Goal: Task Accomplishment & Management: Use online tool/utility

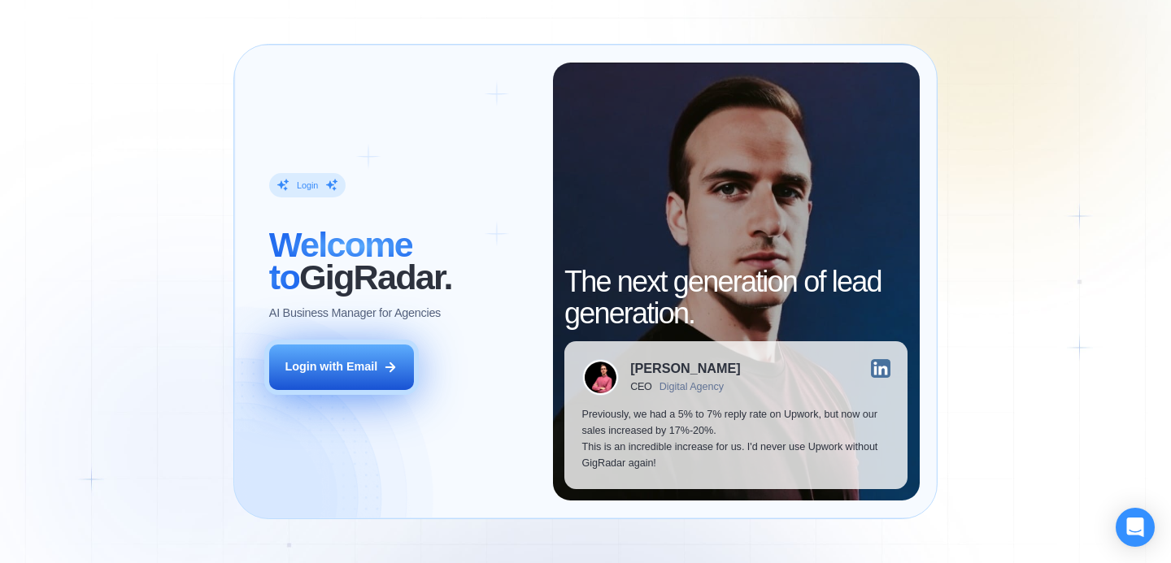
click at [364, 354] on button "Login with Email" at bounding box center [341, 368] width 145 height 46
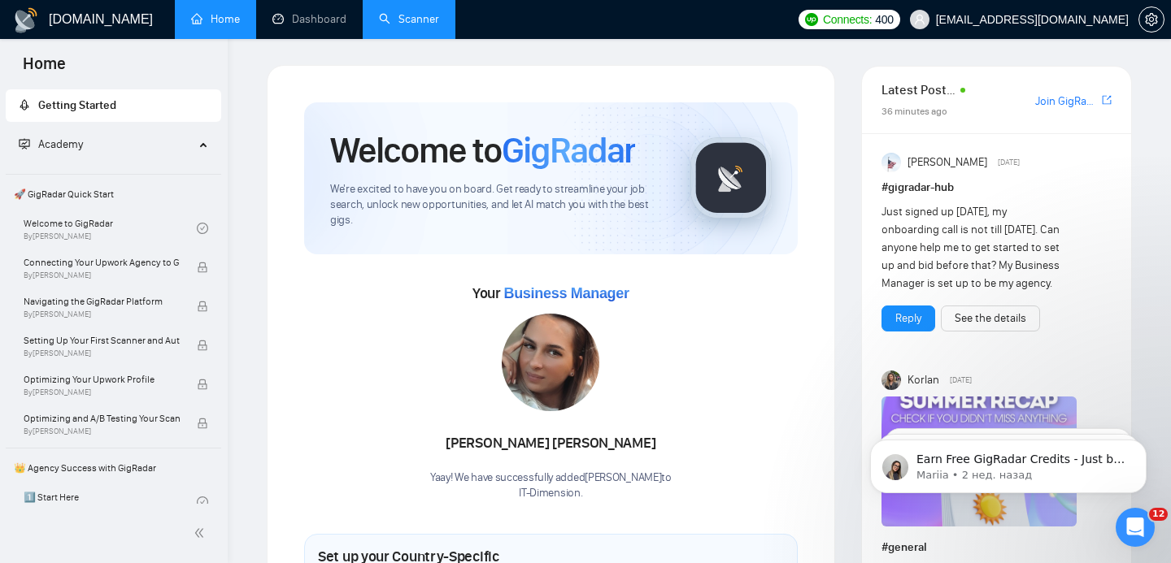
click at [394, 19] on link "Scanner" at bounding box center [409, 19] width 60 height 14
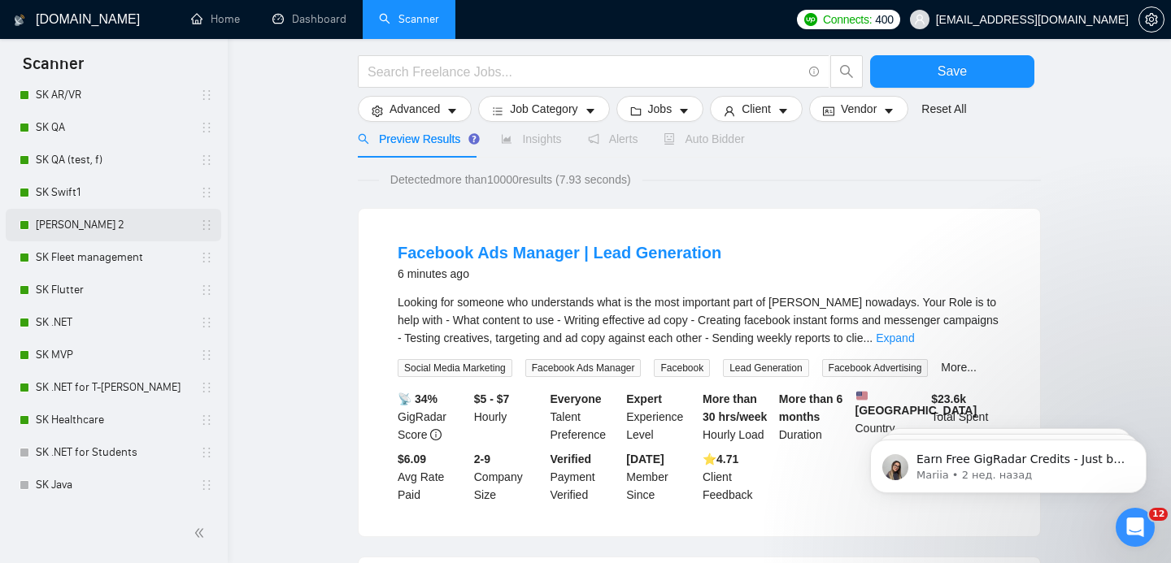
scroll to position [146, 0]
